Goal: Task Accomplishment & Management: Use online tool/utility

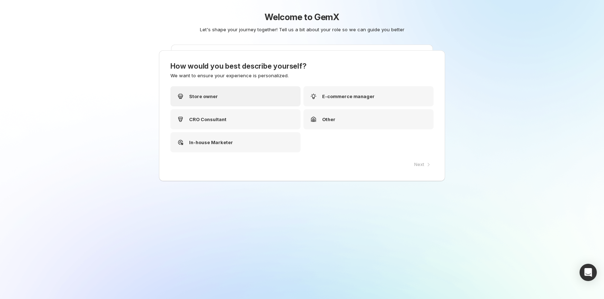
click at [217, 103] on div "Store owner" at bounding box center [236, 96] width 130 height 20
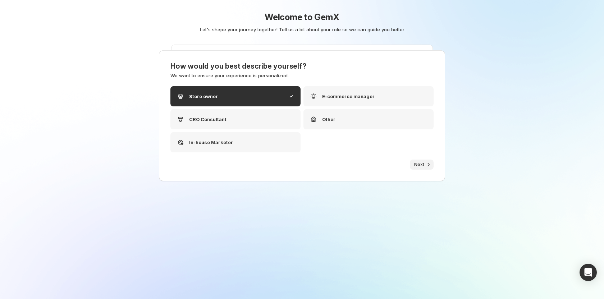
click at [422, 167] on span "Next" at bounding box center [419, 165] width 10 height 6
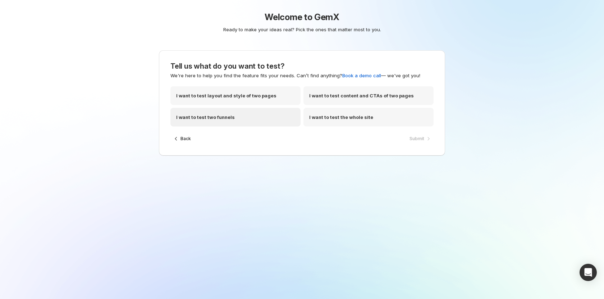
click at [241, 123] on div "I want to test two funnels" at bounding box center [236, 117] width 130 height 19
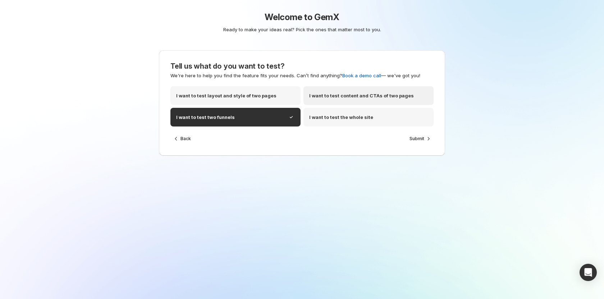
click at [393, 99] on div "I want to test content and CTAs of two pages" at bounding box center [369, 95] width 130 height 19
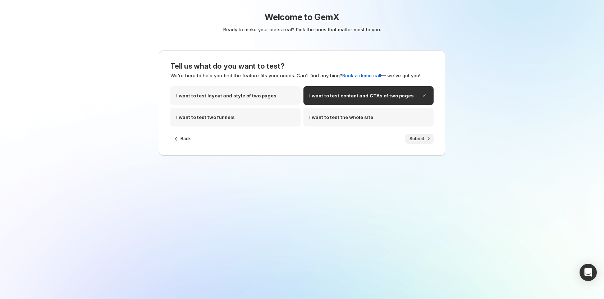
click at [417, 135] on button "Submit" at bounding box center [419, 139] width 28 height 10
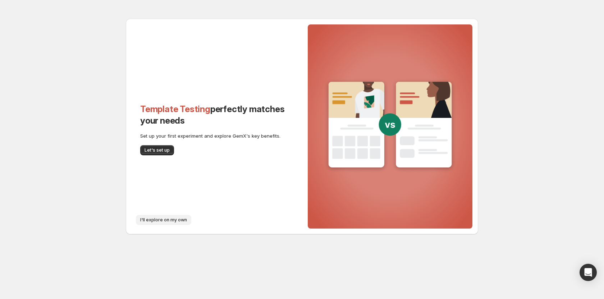
click at [160, 216] on button "I'll explore on my own" at bounding box center [163, 220] width 55 height 10
